Goal: Transaction & Acquisition: Purchase product/service

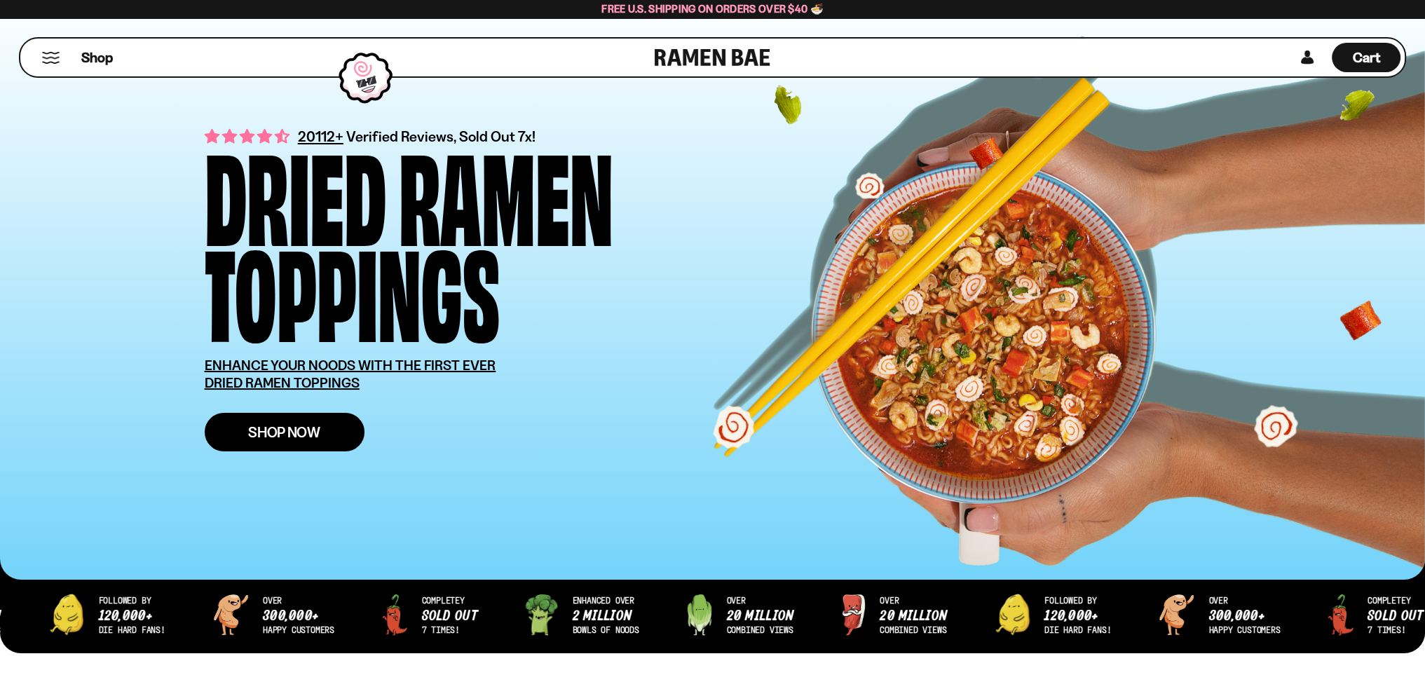
click at [262, 440] on span "Shop Now" at bounding box center [284, 432] width 72 height 15
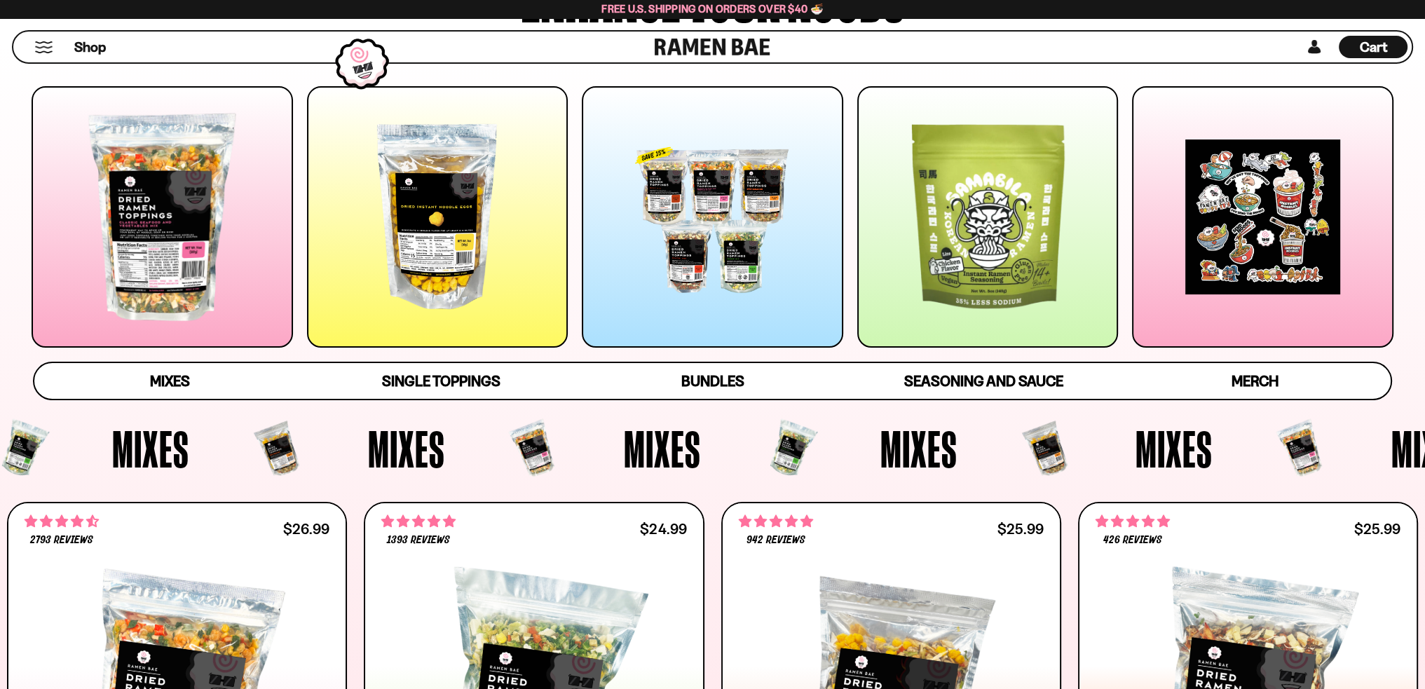
scroll to position [210, 0]
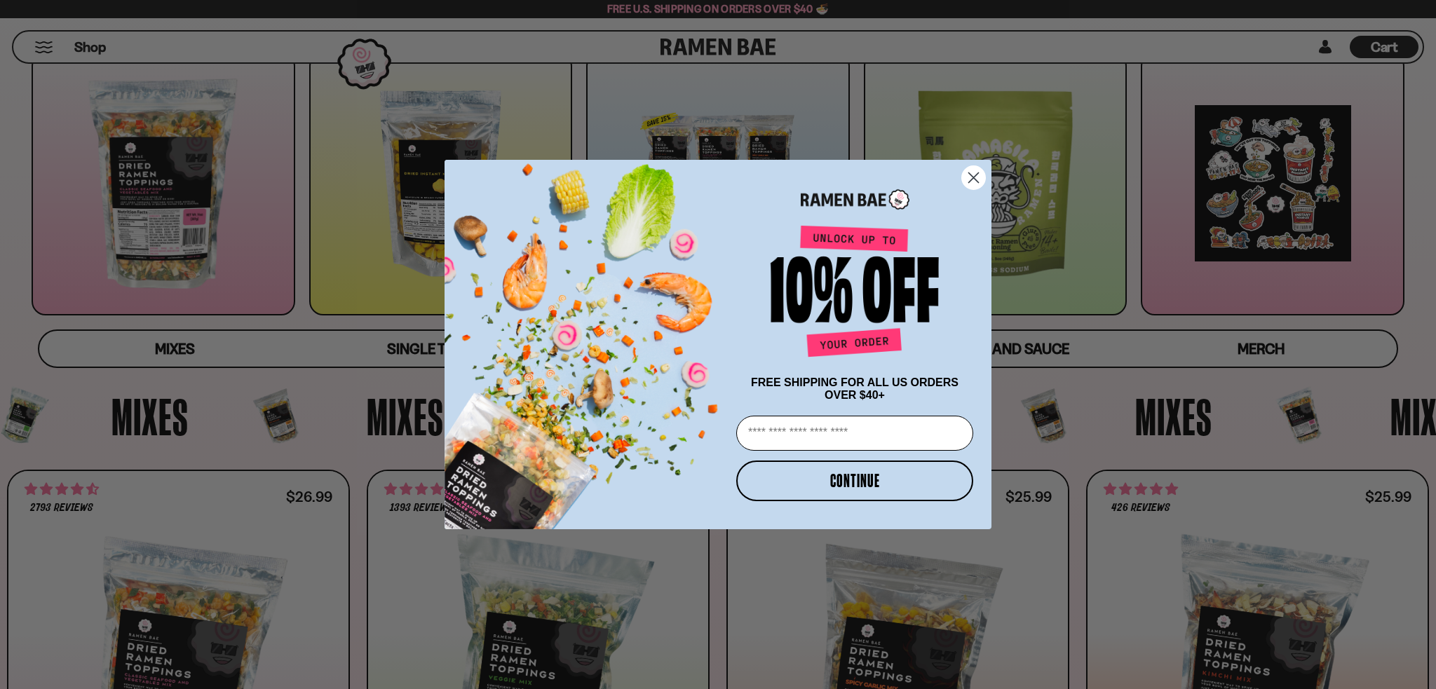
click at [979, 175] on circle "Close dialog" at bounding box center [973, 177] width 23 height 23
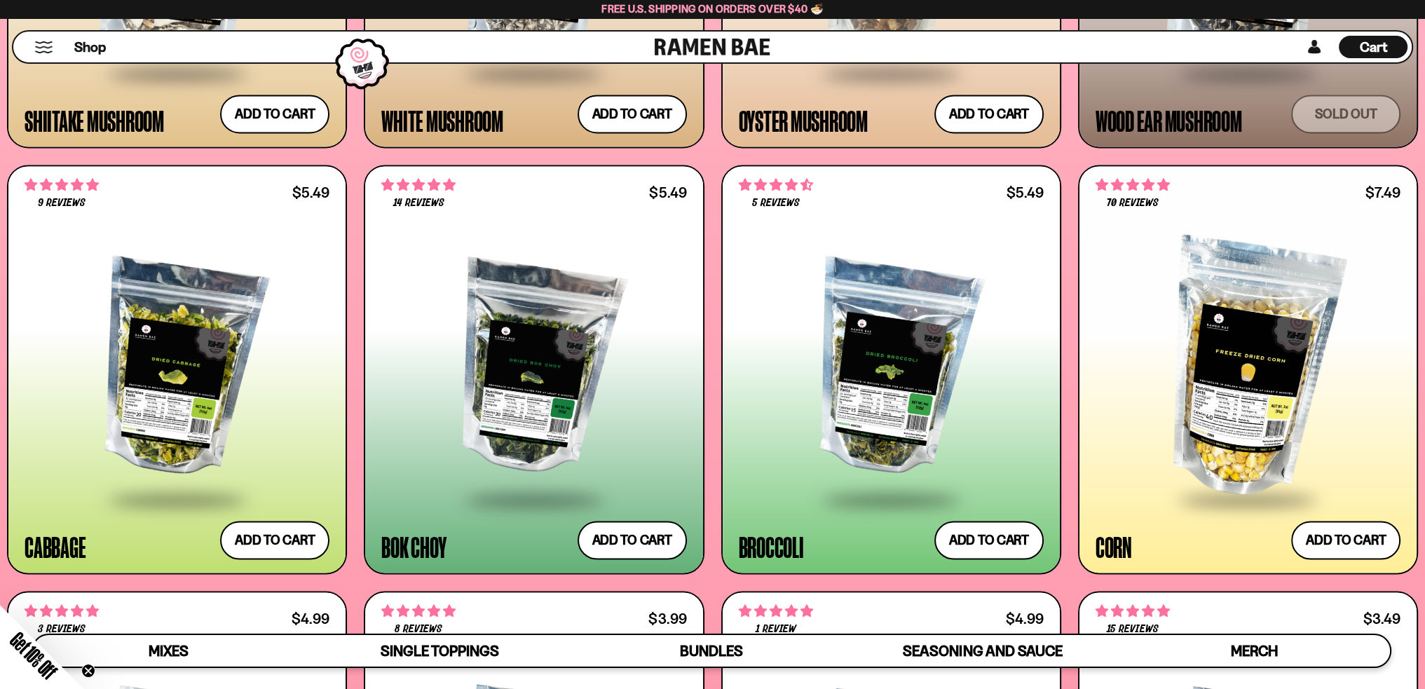
scroll to position [2734, 0]
